Goal: Task Accomplishment & Management: Manage account settings

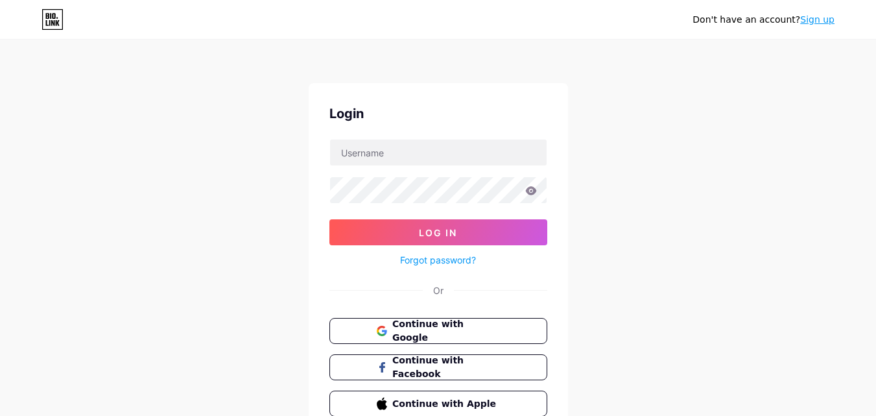
click at [410, 165] on div at bounding box center [439, 152] width 218 height 27
click at [409, 161] on input "text" at bounding box center [438, 152] width 217 height 26
click at [230, 186] on div "Don't have an account? Sign up Login Log In Forgot password? Or Continue with G…" at bounding box center [438, 239] width 876 height 479
click at [387, 160] on input "text" at bounding box center [438, 152] width 217 height 26
type input "[EMAIL_ADDRESS][DOMAIN_NAME]"
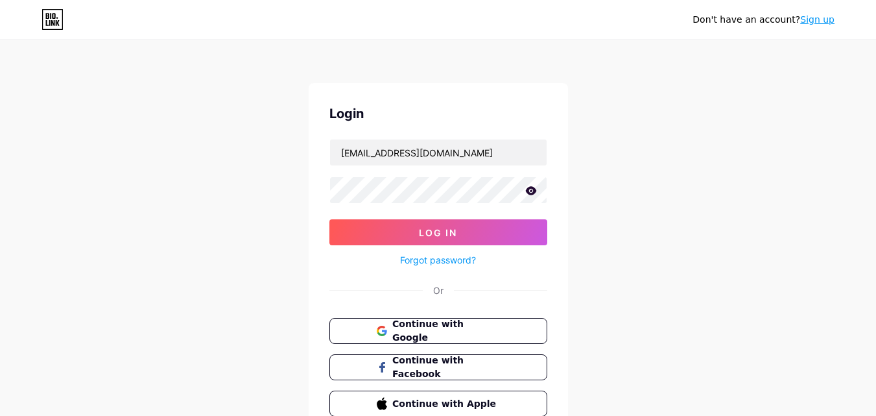
click at [531, 189] on icon at bounding box center [531, 190] width 12 height 9
click at [330, 219] on button "Log In" at bounding box center [439, 232] width 218 height 26
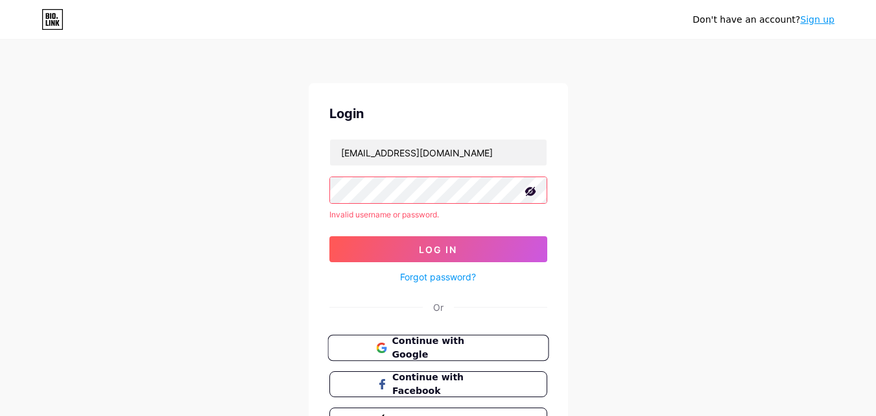
click at [403, 355] on button "Continue with Google" at bounding box center [438, 348] width 221 height 27
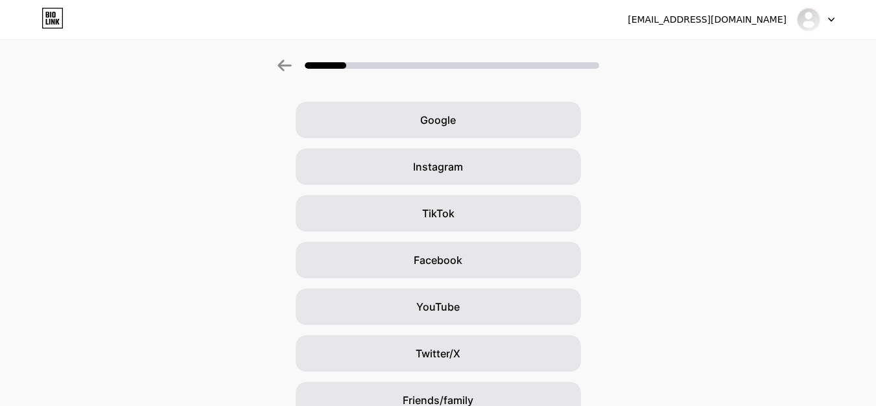
scroll to position [65, 0]
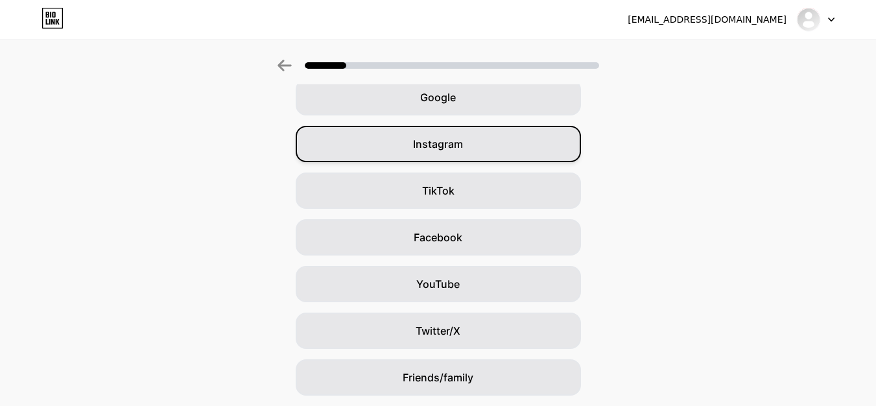
click at [445, 136] on div "Instagram" at bounding box center [438, 144] width 285 height 36
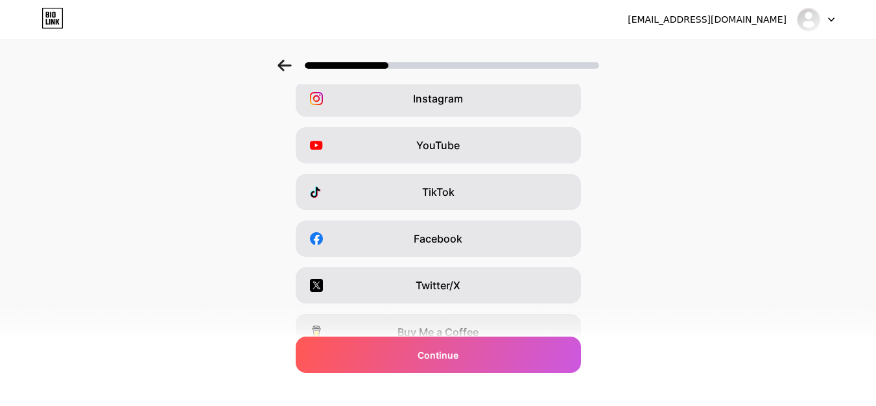
scroll to position [0, 0]
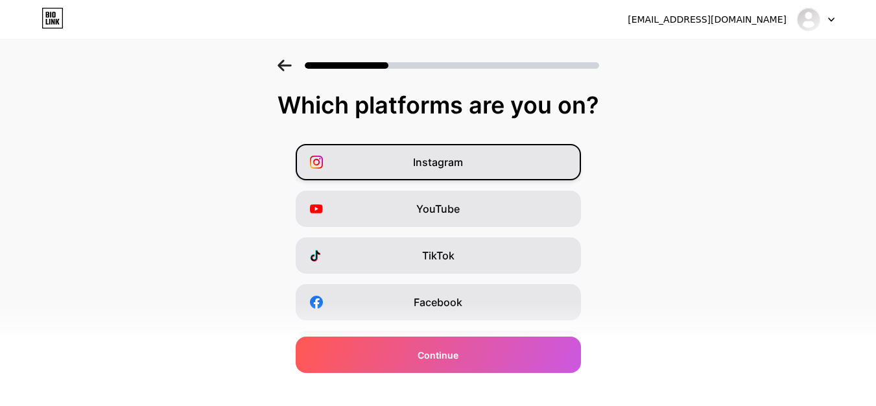
click at [490, 149] on div "Instagram" at bounding box center [438, 162] width 285 height 36
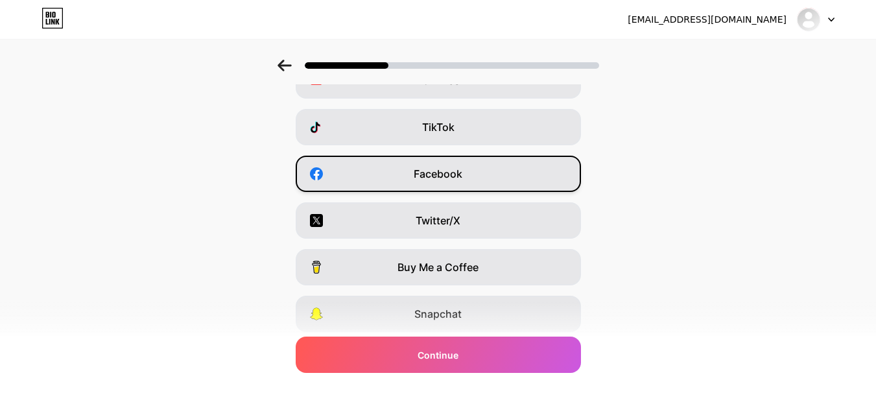
scroll to position [130, 0]
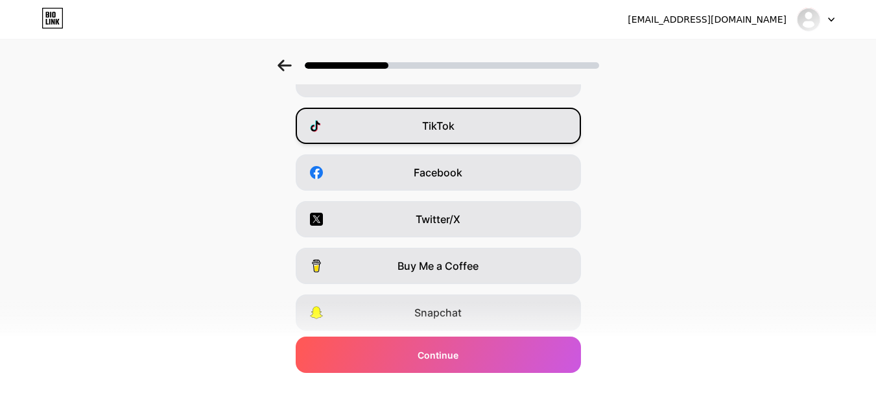
click at [465, 134] on div "TikTok" at bounding box center [438, 126] width 285 height 36
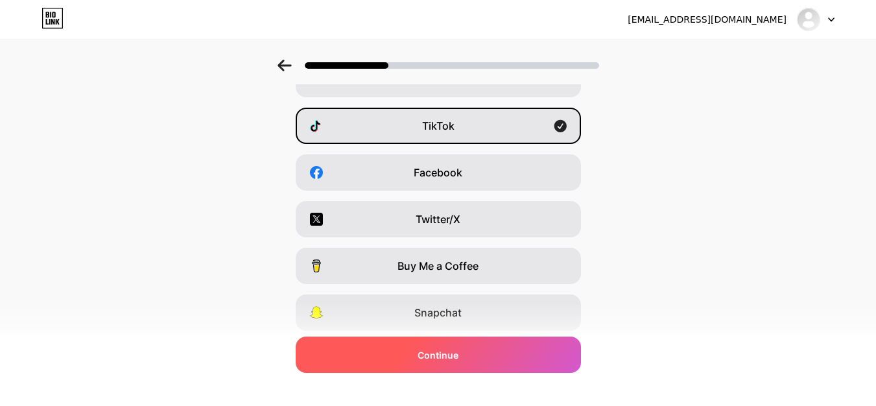
click at [459, 348] on span "Continue" at bounding box center [438, 355] width 41 height 14
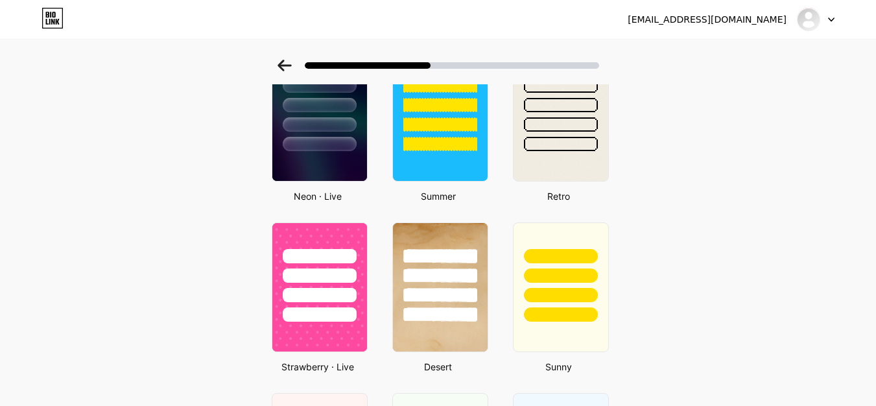
scroll to position [584, 0]
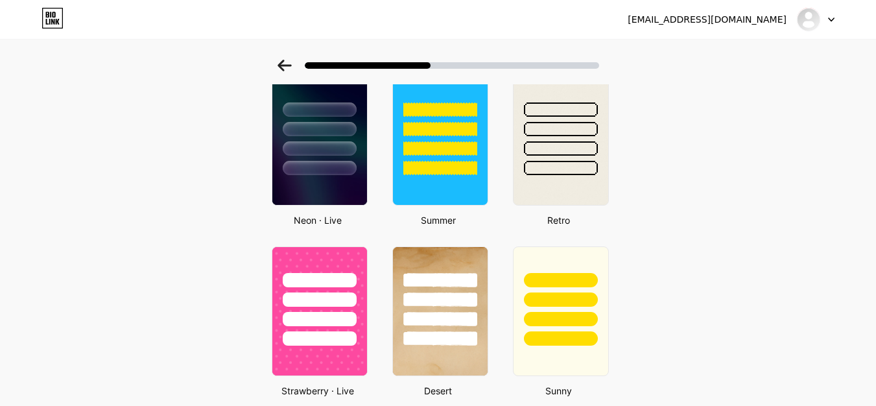
click at [819, 23] on img at bounding box center [809, 19] width 25 height 25
click at [825, 23] on div at bounding box center [816, 19] width 38 height 23
click at [758, 20] on div "[EMAIL_ADDRESS][DOMAIN_NAME]" at bounding box center [707, 20] width 159 height 14
click at [808, 28] on img at bounding box center [808, 19] width 21 height 21
click at [739, 56] on li "Logout" at bounding box center [753, 53] width 161 height 35
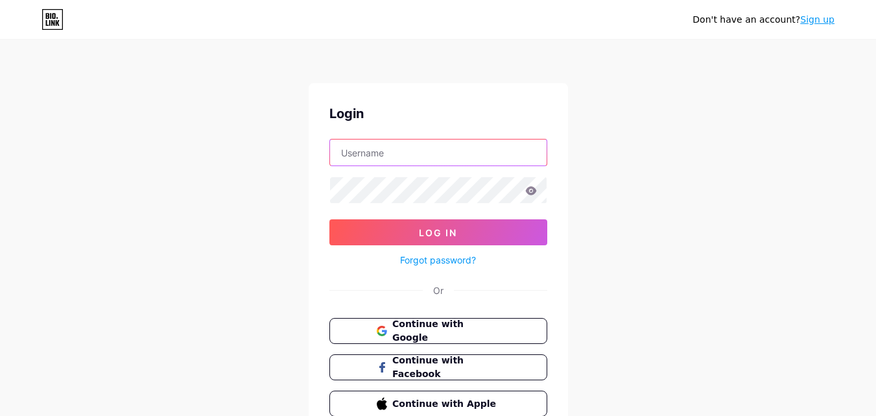
click at [463, 161] on input "text" at bounding box center [438, 152] width 217 height 26
type input "[EMAIL_ADDRESS][DOMAIN_NAME]"
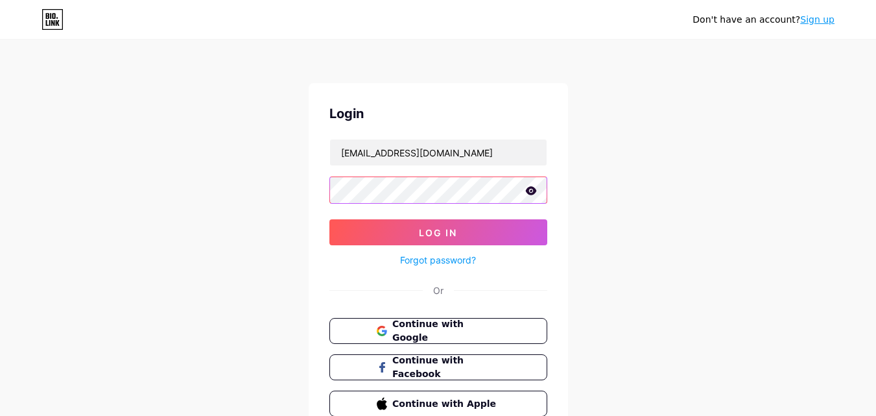
click at [330, 219] on button "Log In" at bounding box center [439, 232] width 218 height 26
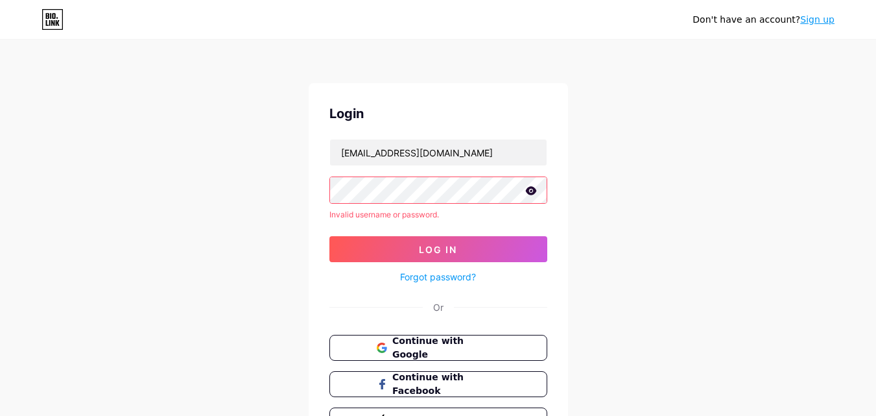
click at [528, 195] on icon at bounding box center [531, 190] width 12 height 9
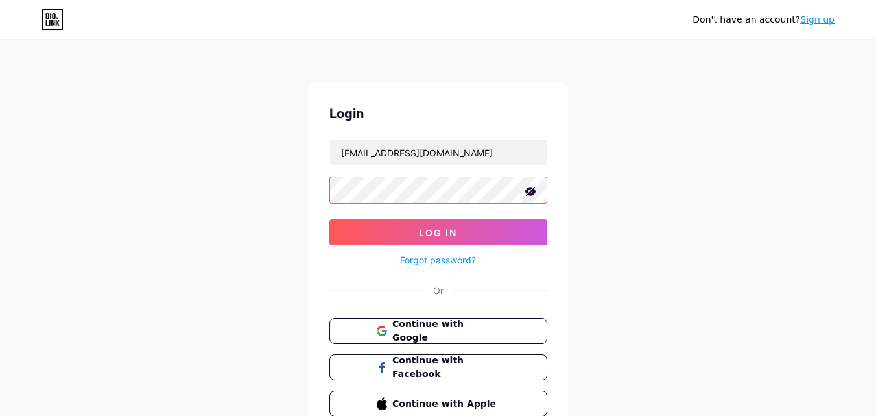
click at [330, 219] on button "Log In" at bounding box center [439, 232] width 218 height 26
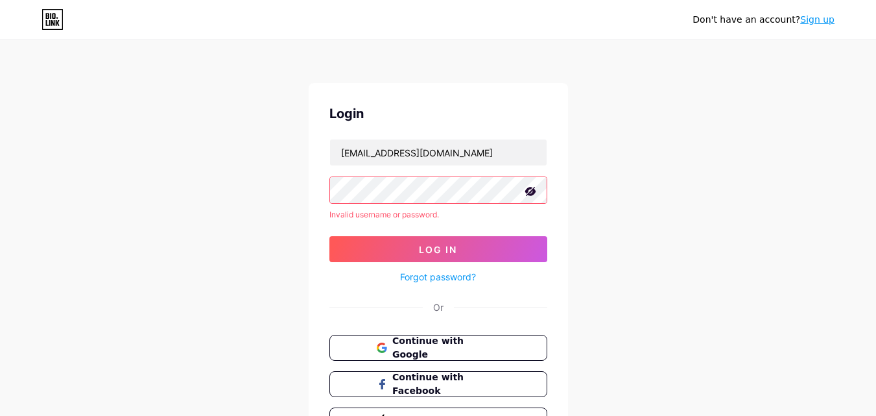
click at [456, 271] on link "Forgot password?" at bounding box center [438, 277] width 76 height 14
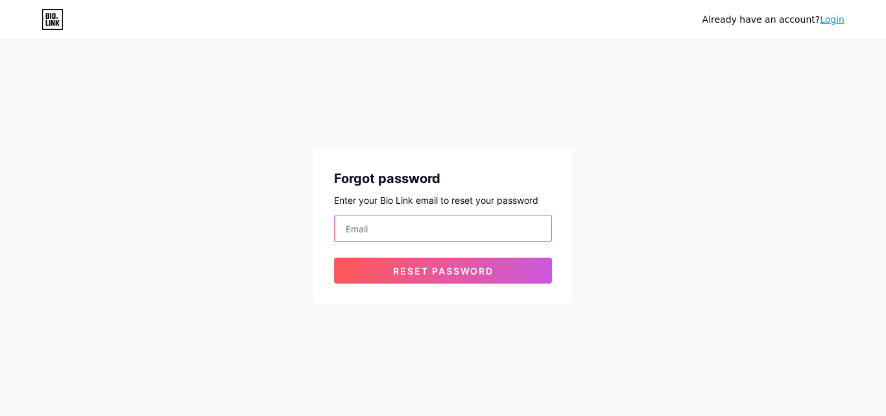
click at [419, 228] on input "email" at bounding box center [443, 228] width 217 height 26
type input "[EMAIL_ADDRESS][DOMAIN_NAME]"
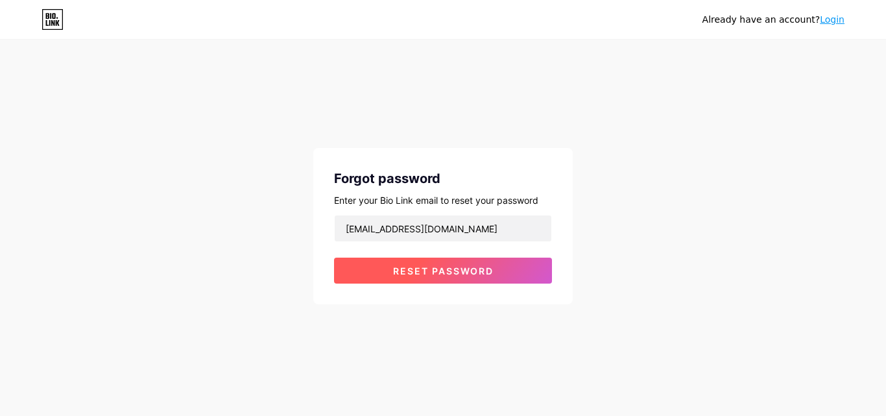
click at [437, 278] on button "Reset password" at bounding box center [443, 271] width 218 height 26
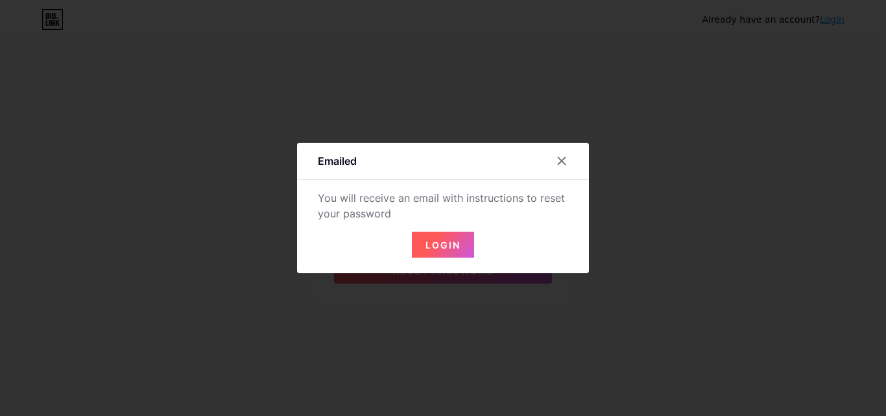
click at [429, 243] on span "Login" at bounding box center [442, 244] width 35 height 11
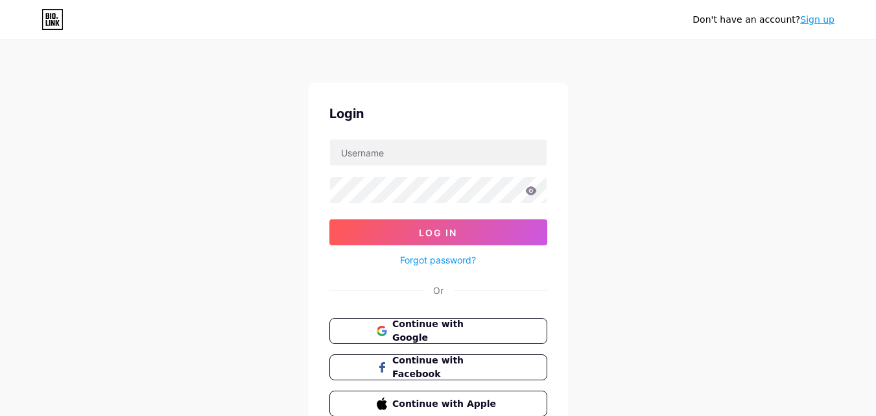
click at [433, 166] on form "Log In Forgot password?" at bounding box center [439, 203] width 218 height 129
click at [432, 159] on input "text" at bounding box center [438, 152] width 217 height 26
type input "[EMAIL_ADDRESS][DOMAIN_NAME]"
click at [533, 189] on icon at bounding box center [530, 190] width 11 height 8
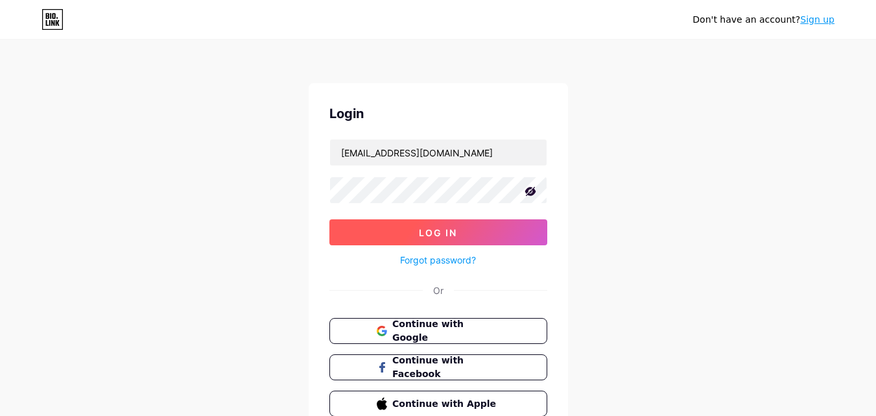
click at [440, 227] on span "Log In" at bounding box center [438, 232] width 38 height 11
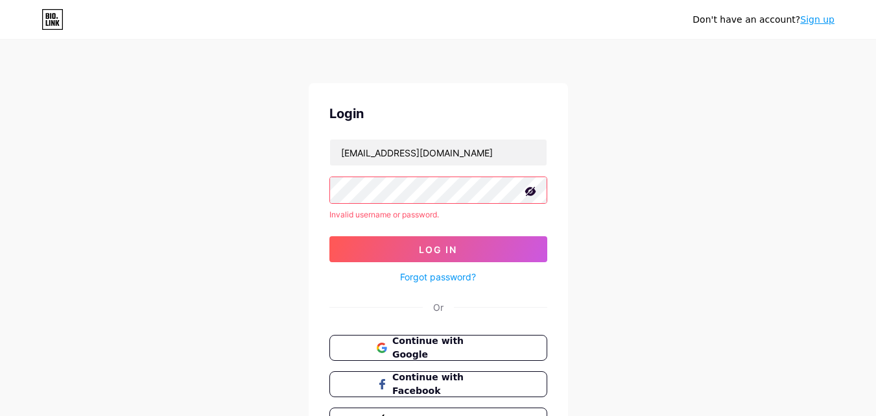
click at [451, 287] on div "Login [EMAIL_ADDRESS][DOMAIN_NAME] Invalid username or password. Log In Forgot …" at bounding box center [438, 268] width 259 height 371
click at [451, 272] on link "Forgot password?" at bounding box center [438, 277] width 76 height 14
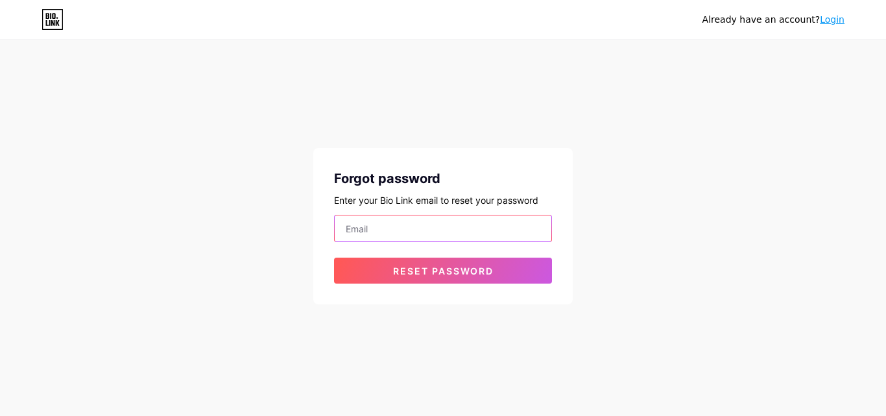
click at [436, 231] on input "email" at bounding box center [443, 228] width 217 height 26
type input "[EMAIL_ADDRESS][DOMAIN_NAME]"
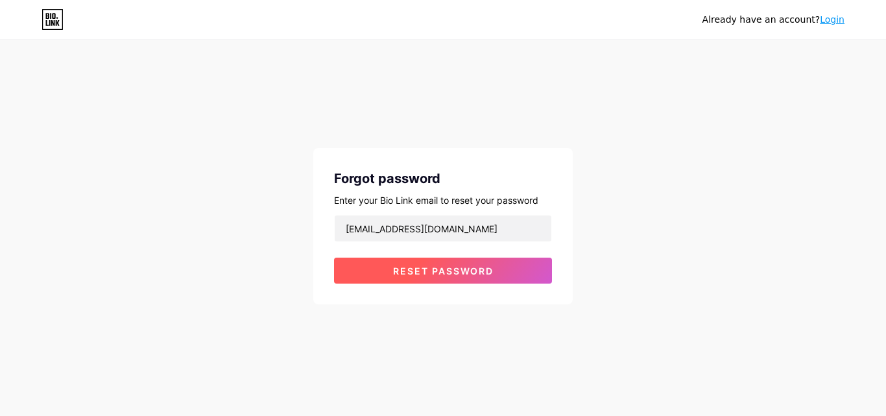
click at [445, 267] on span "Reset password" at bounding box center [443, 270] width 101 height 11
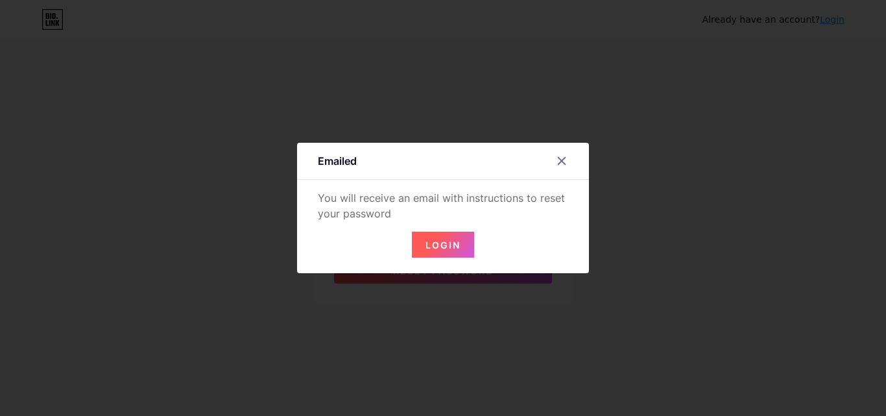
click at [440, 249] on span "Login" at bounding box center [442, 244] width 35 height 11
